Goal: Use online tool/utility: Utilize a website feature to perform a specific function

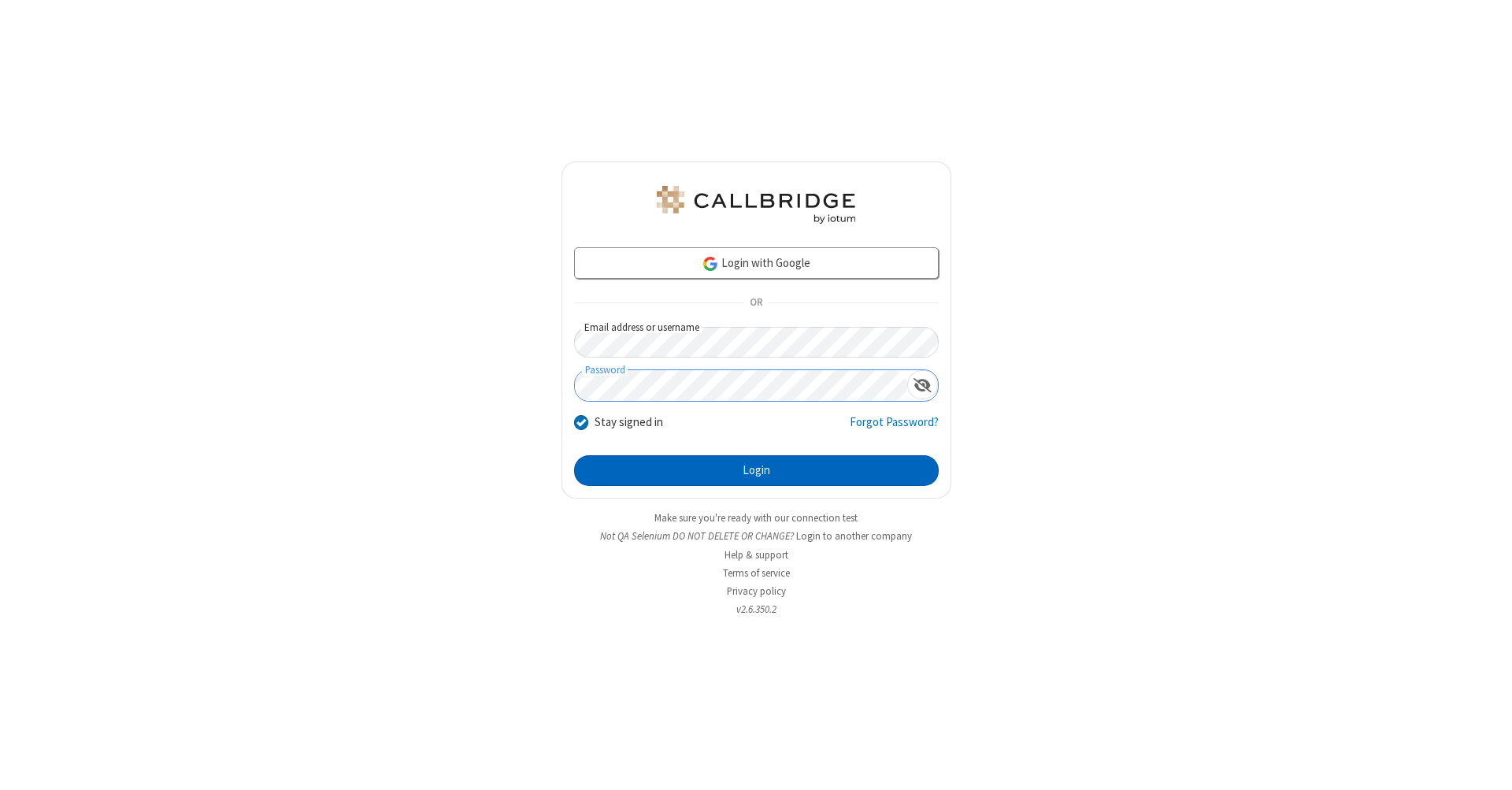
click at [756, 471] on button "Login" at bounding box center [756, 471] width 365 height 31
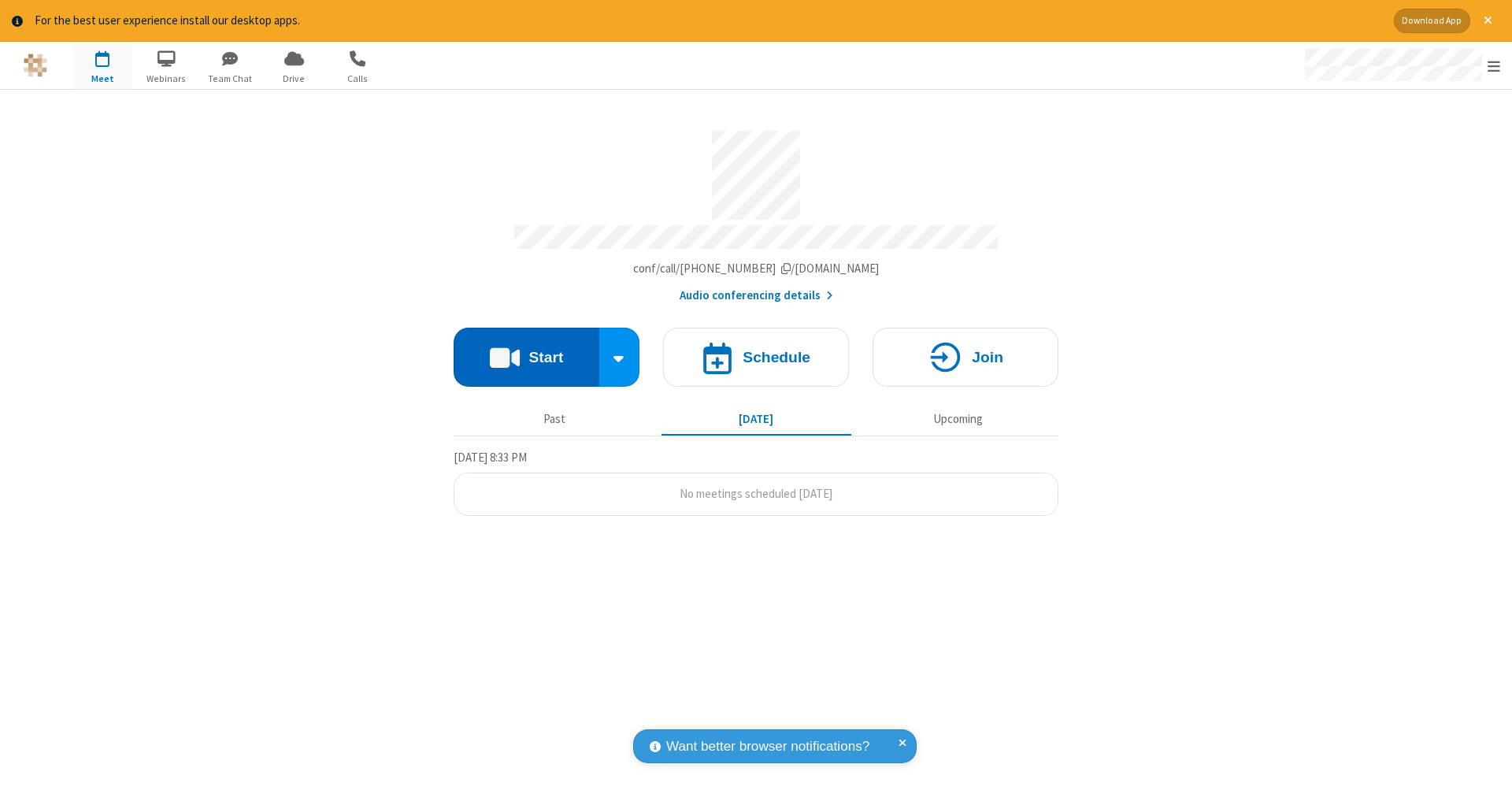
click at [527, 349] on button "Start" at bounding box center [527, 357] width 146 height 59
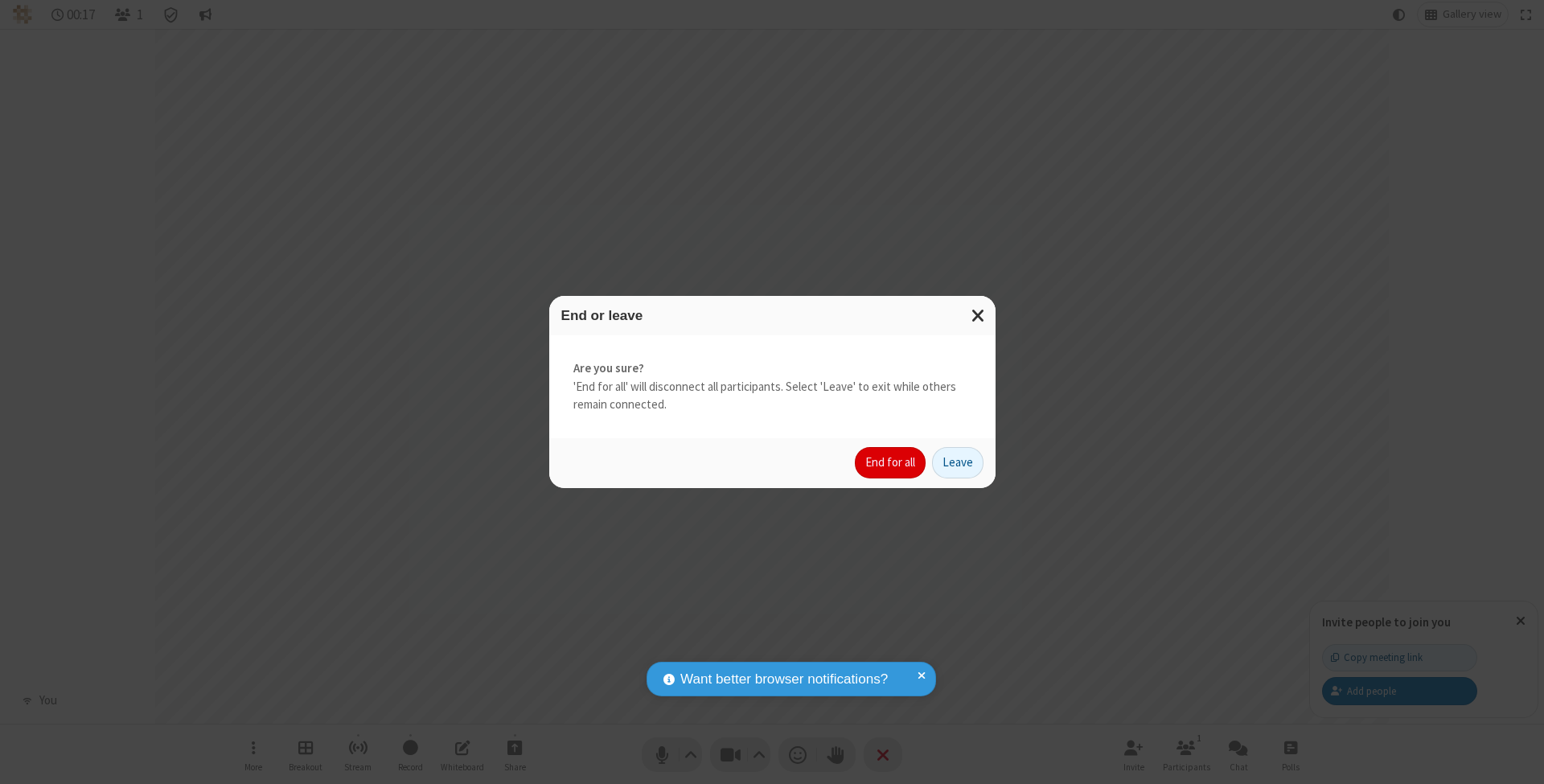
click at [891, 461] on button "End for all" at bounding box center [890, 462] width 71 height 32
